Goal: Task Accomplishment & Management: Manage account settings

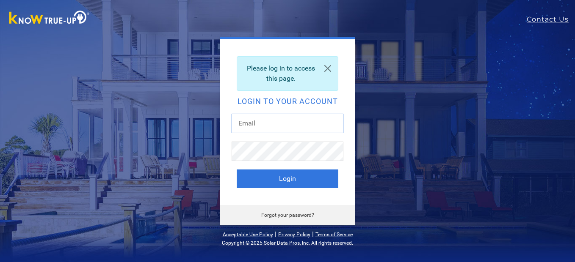
click at [300, 125] on input "text" at bounding box center [287, 123] width 112 height 19
type input "[EMAIL_ADDRESS][DOMAIN_NAME]"
click at [237, 170] on button "Login" at bounding box center [288, 179] width 102 height 19
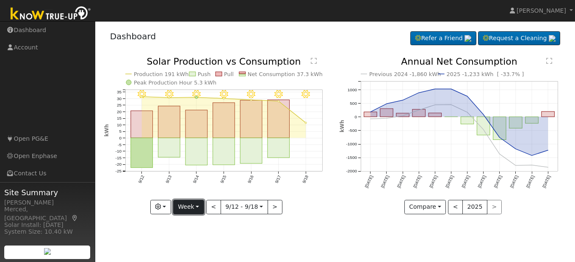
click at [193, 205] on button "Week" at bounding box center [188, 207] width 31 height 14
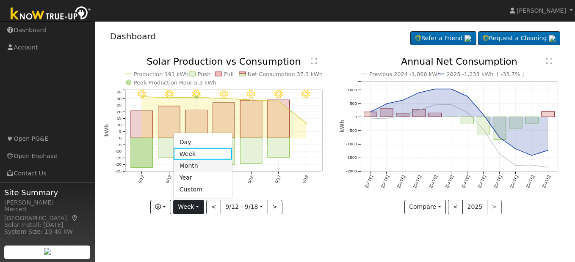
click at [198, 168] on link "Month" at bounding box center [203, 166] width 59 height 12
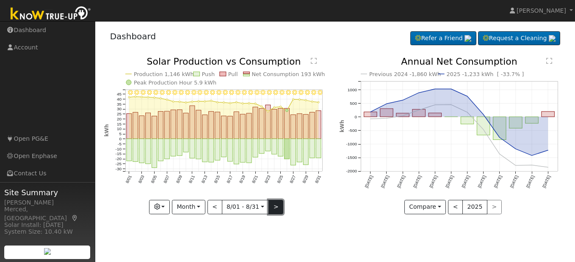
click at [277, 208] on button ">" at bounding box center [275, 207] width 15 height 14
type input "[DATE]"
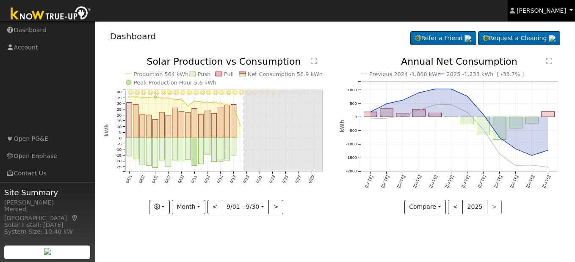
click at [541, 12] on span "[PERSON_NAME]" at bounding box center [541, 10] width 50 height 7
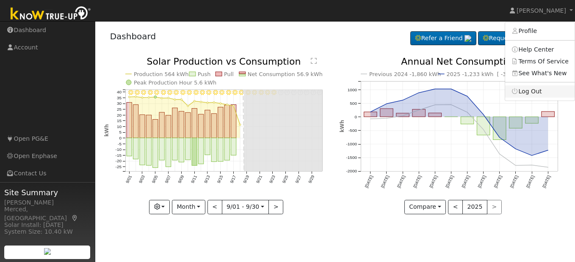
click at [531, 90] on link "Log Out" at bounding box center [539, 91] width 69 height 12
click at [531, 90] on line at bounding box center [459, 90] width 197 height 0
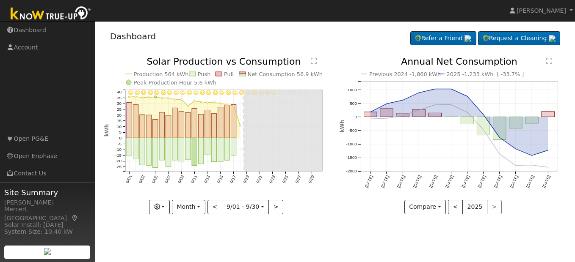
click at [531, 90] on line at bounding box center [459, 90] width 197 height 0
